Goal: Information Seeking & Learning: Check status

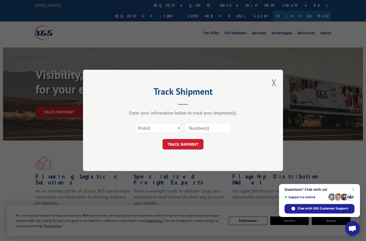
click at [158, 116] on div "Enter your information below to track your shipment(s)." at bounding box center [183, 113] width 150 height 6
click at [172, 130] on select "Select category... Probill BOL PO" at bounding box center [158, 128] width 46 height 11
select select "po"
click at [135, 123] on select "Select category... Probill BOL PO" at bounding box center [158, 128] width 46 height 11
click at [220, 127] on input at bounding box center [208, 128] width 46 height 11
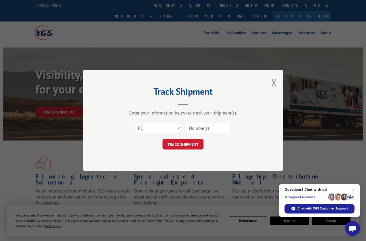
paste input "23501895"
type input "23501895"
click button "TRACK SHIPMENT" at bounding box center [183, 144] width 41 height 11
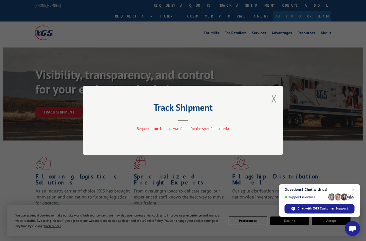
click at [274, 99] on button "Close modal" at bounding box center [274, 98] width 6 height 13
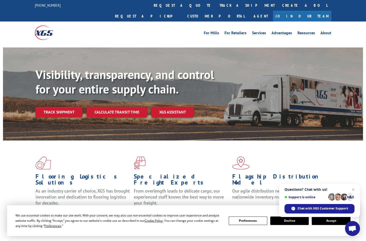
drag, startPoint x: 170, startPoint y: 4, endPoint x: 139, endPoint y: 59, distance: 62.5
click at [216, 4] on link "track a shipment" at bounding box center [247, 5] width 63 height 11
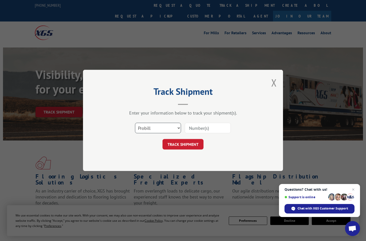
click at [166, 124] on select "Select category... Probill BOL PO" at bounding box center [158, 128] width 46 height 11
select select "po"
click at [135, 123] on select "Select category... Probill BOL PO" at bounding box center [158, 128] width 46 height 11
click at [217, 125] on input at bounding box center [208, 128] width 46 height 11
paste input "11519896"
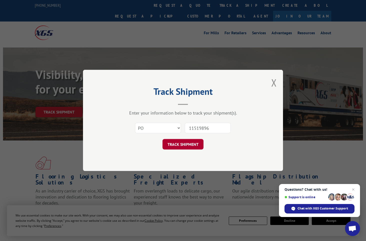
type input "11519896"
drag, startPoint x: 198, startPoint y: 145, endPoint x: 210, endPoint y: 120, distance: 27.8
click at [199, 146] on button "TRACK SHIPMENT" at bounding box center [183, 144] width 41 height 11
